Goal: Task Accomplishment & Management: Manage account settings

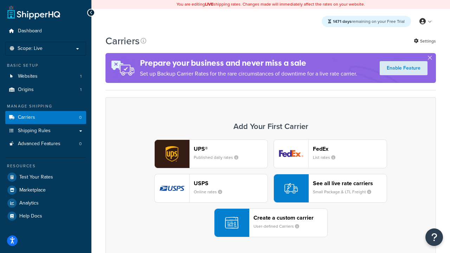
click at [270, 188] on div "UPS® Published daily rates FedEx List rates USPS Online rates See all live rate…" at bounding box center [270, 188] width 315 height 98
click at [349, 149] on header "FedEx" at bounding box center [350, 148] width 74 height 7
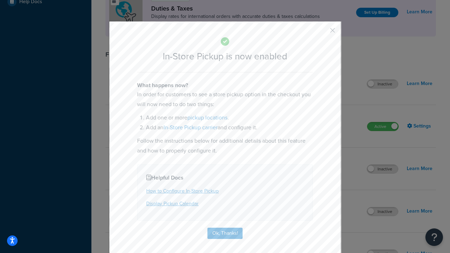
click at [322, 33] on button "button" at bounding box center [322, 33] width 2 height 2
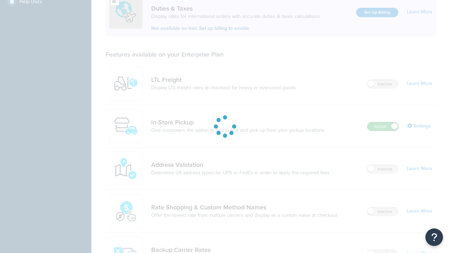
click at [382, 122] on label "Active" at bounding box center [382, 126] width 31 height 8
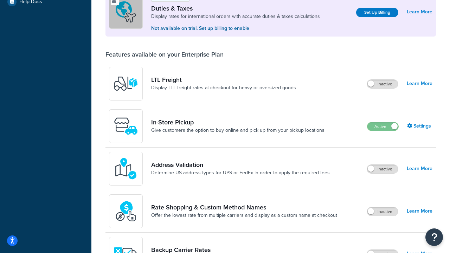
scroll to position [350, 0]
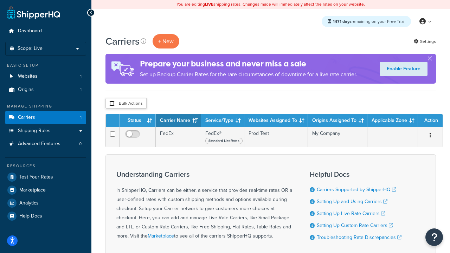
click at [112, 104] on input "checkbox" at bounding box center [111, 103] width 5 height 5
checkbox input "true"
click at [0, 0] on button "Delete" at bounding box center [0, 0] width 0 height 0
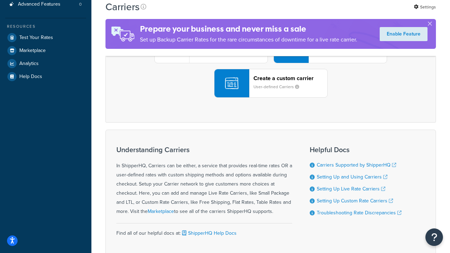
click at [270, 98] on div "UPS® Published daily rates FedEx List rates USPS Online rates See all live rate…" at bounding box center [270, 49] width 315 height 98
click at [349, 13] on header "FedEx" at bounding box center [350, 9] width 74 height 7
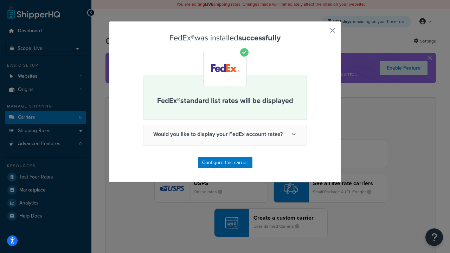
click at [322, 33] on button "button" at bounding box center [322, 33] width 2 height 2
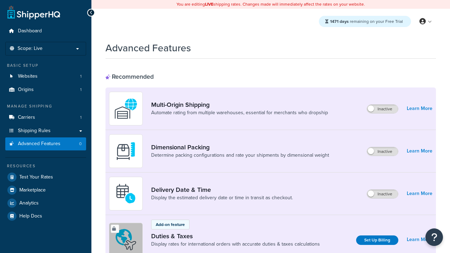
click at [46, 144] on span "Advanced Features" at bounding box center [39, 144] width 42 height 6
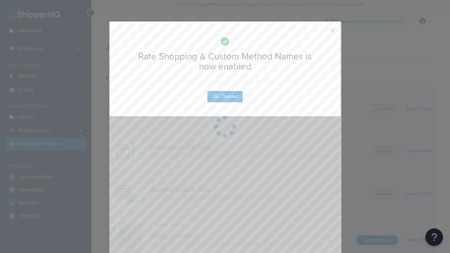
scroll to position [313, 0]
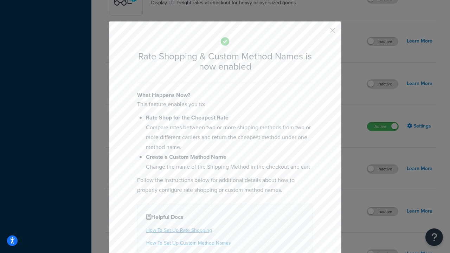
click at [322, 33] on button "button" at bounding box center [322, 33] width 2 height 2
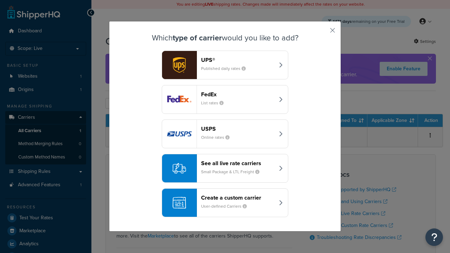
click at [225, 168] on div "See all live rate carriers Small Package & LTL Freight" at bounding box center [237, 168] width 73 height 17
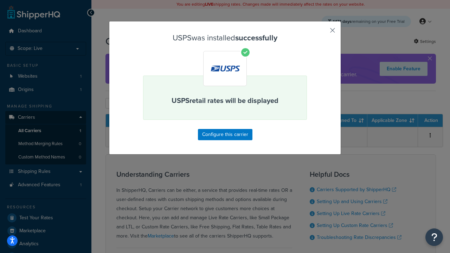
click at [322, 33] on button "button" at bounding box center [322, 33] width 2 height 2
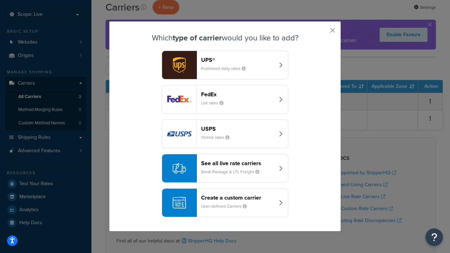
click at [225, 168] on div "See all live rate carriers Small Package & LTL Freight" at bounding box center [237, 168] width 73 height 17
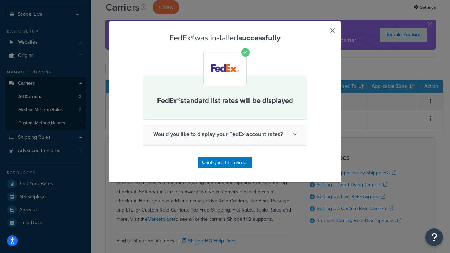
click at [322, 33] on button "button" at bounding box center [322, 33] width 2 height 2
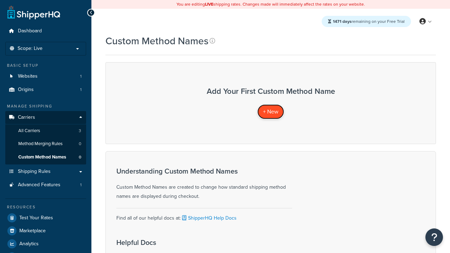
click at [270, 111] on span "+ New" at bounding box center [270, 111] width 15 height 8
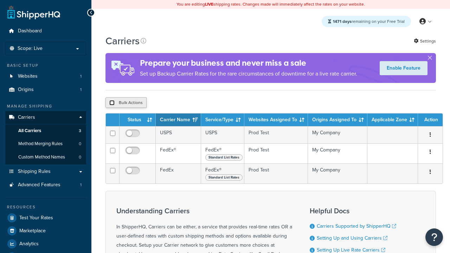
click at [112, 103] on input "checkbox" at bounding box center [111, 102] width 5 height 5
checkbox input "true"
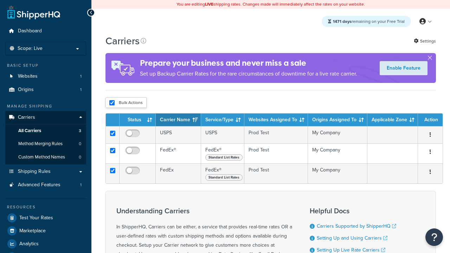
click at [0, 0] on button "Delete" at bounding box center [0, 0] width 0 height 0
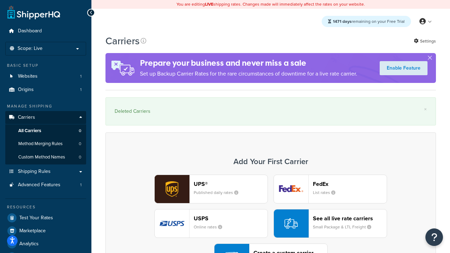
click at [270, 204] on div "UPS® Published daily rates FedEx List rates USPS Online rates See all live rate…" at bounding box center [270, 224] width 315 height 98
click at [270, 249] on div "Create a custom carrier User-defined Carriers" at bounding box center [290, 257] width 74 height 17
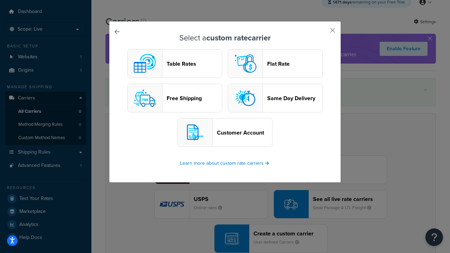
click at [275, 64] on header "Flat Rate" at bounding box center [294, 63] width 55 height 7
